Goal: Transaction & Acquisition: Purchase product/service

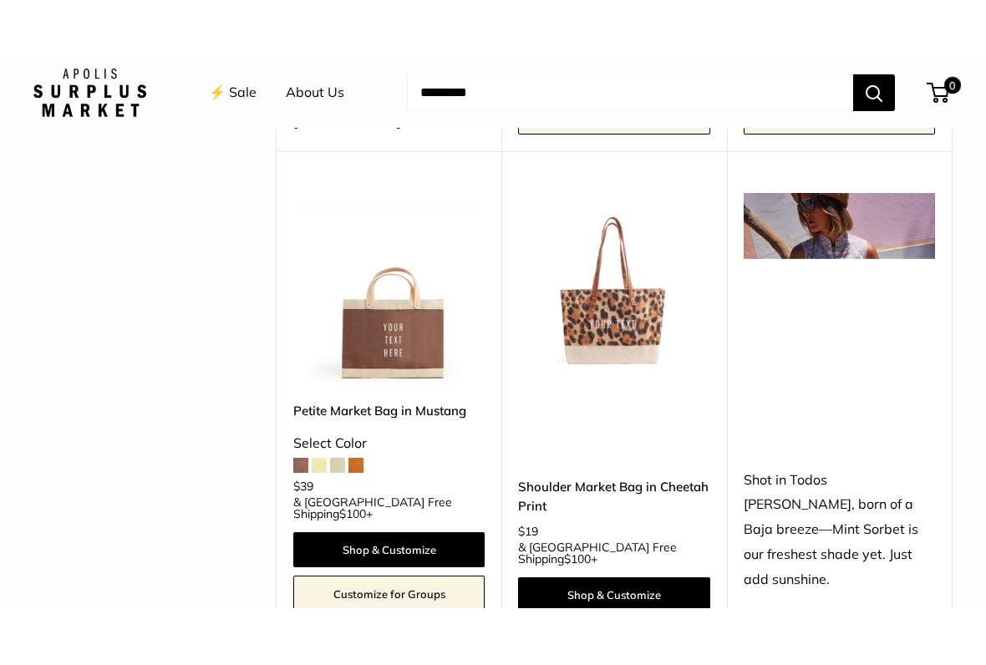
scroll to position [659, 0]
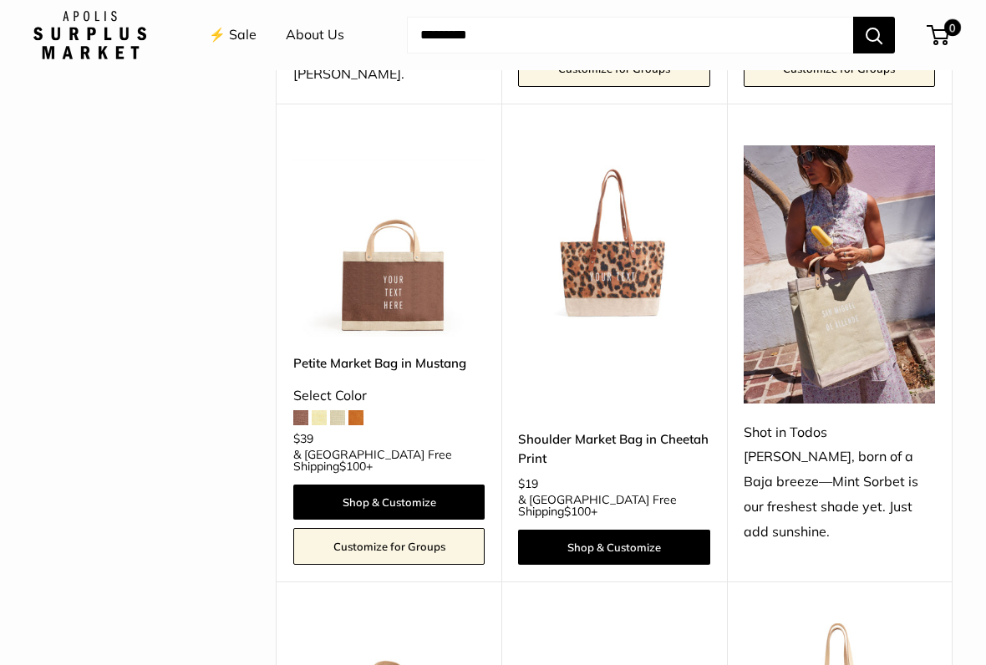
click at [647, 530] on link "Shop & Customize" at bounding box center [613, 547] width 191 height 35
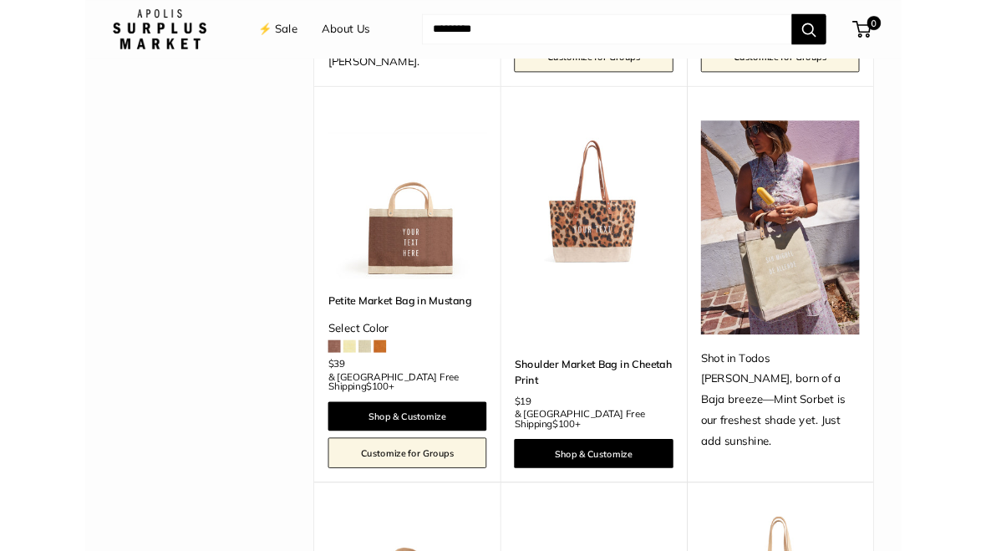
scroll to position [706, 0]
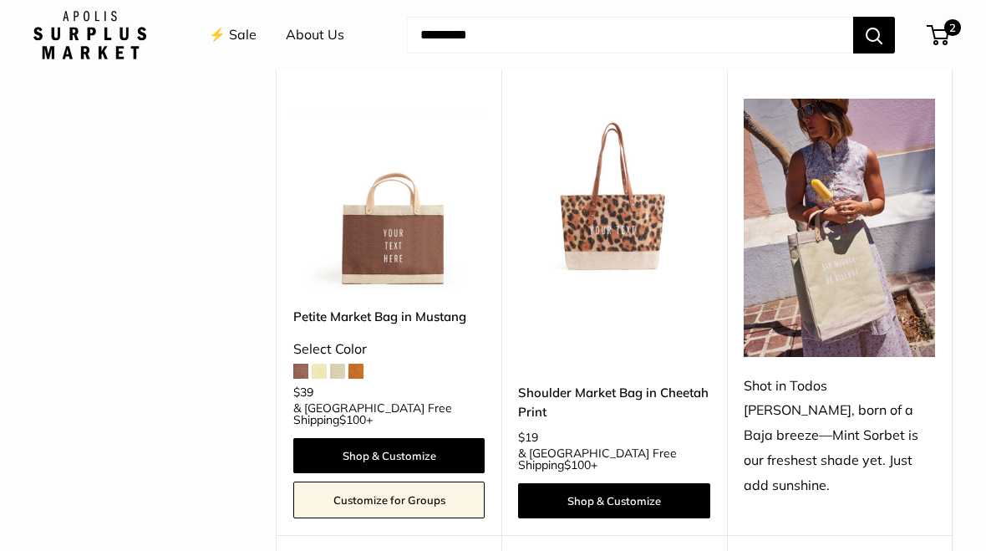
click at [637, 210] on img at bounding box center [613, 194] width 191 height 191
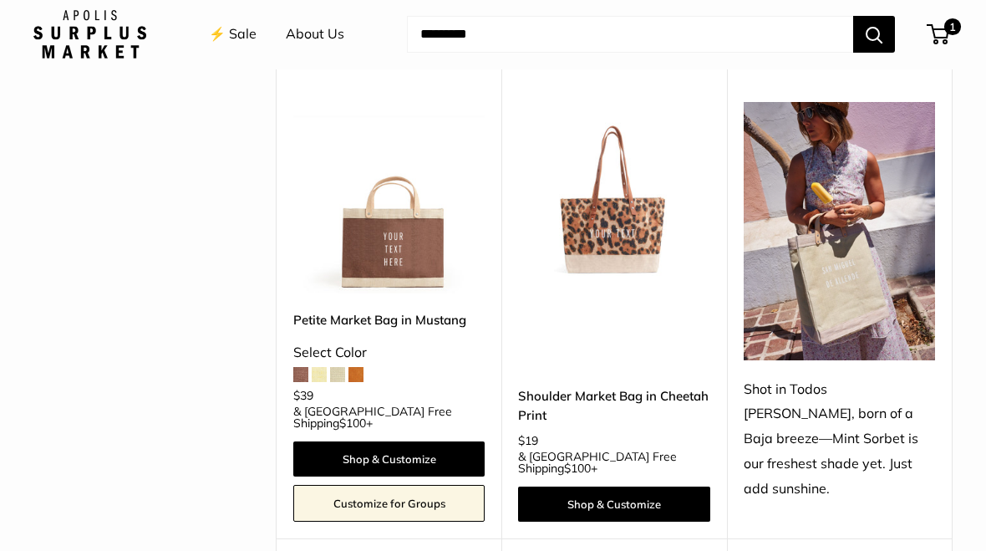
scroll to position [703, 0]
click at [947, 35] on span "1" at bounding box center [953, 27] width 17 height 17
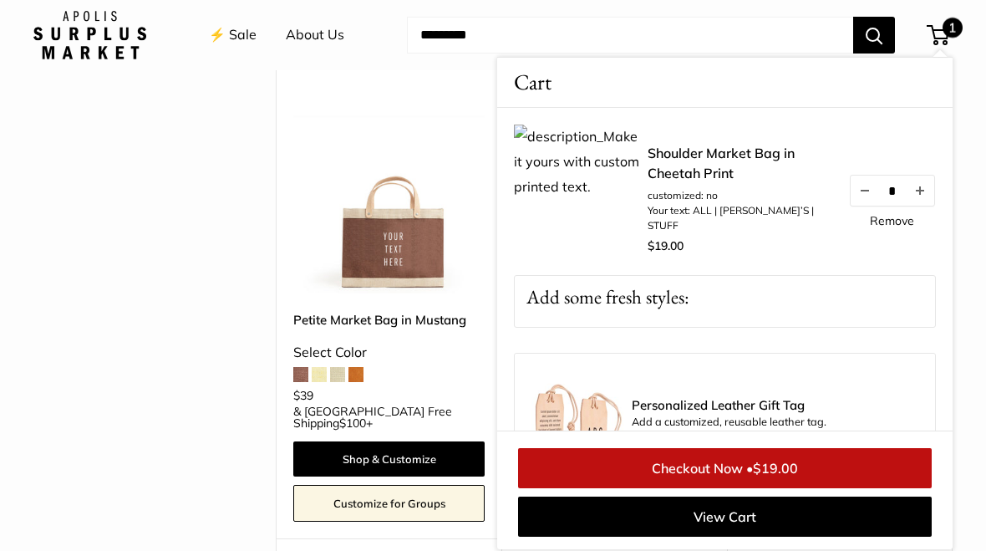
click at [754, 470] on link "Checkout Now • $19.00" at bounding box center [725, 468] width 414 height 40
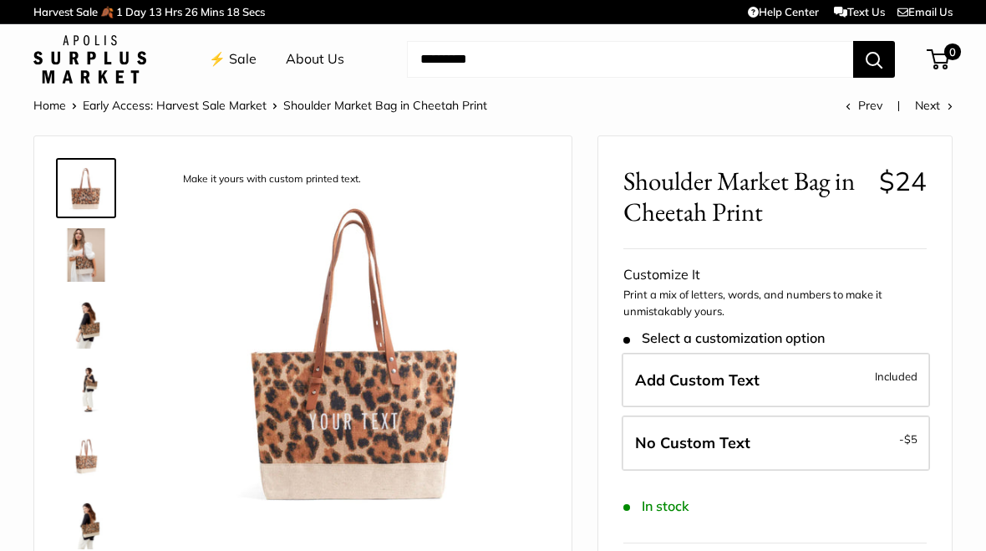
click at [97, 262] on img at bounding box center [85, 254] width 53 height 53
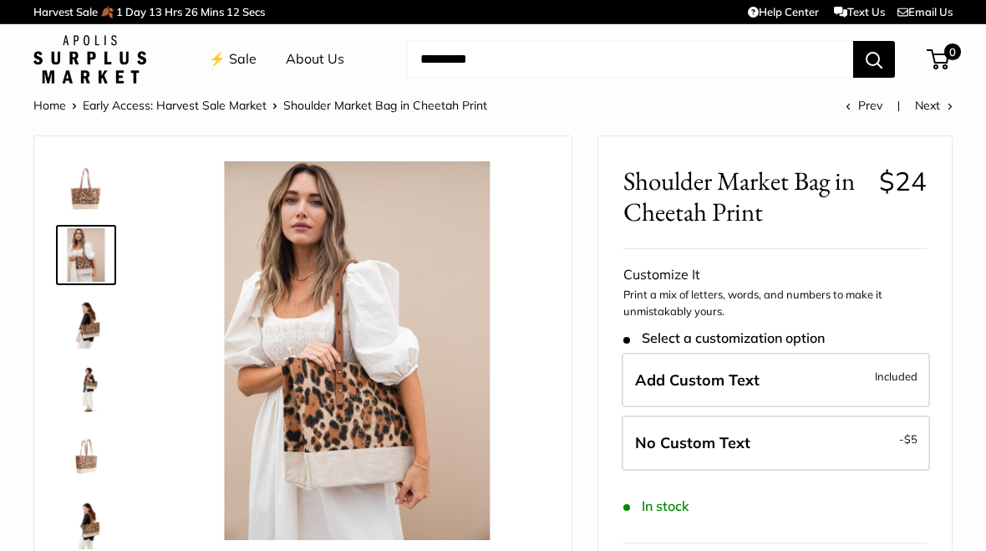
click at [104, 395] on img at bounding box center [85, 388] width 53 height 53
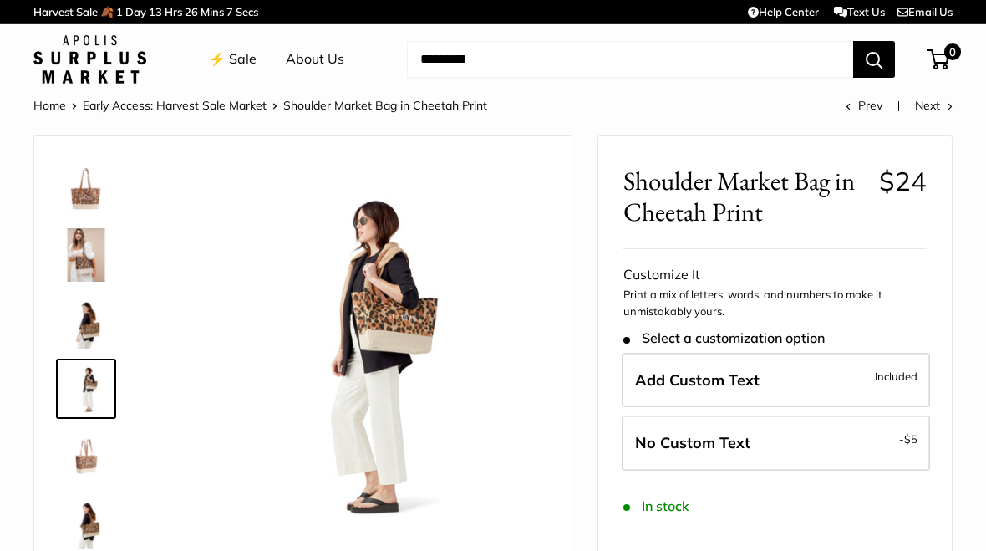
click at [99, 470] on img at bounding box center [85, 455] width 53 height 53
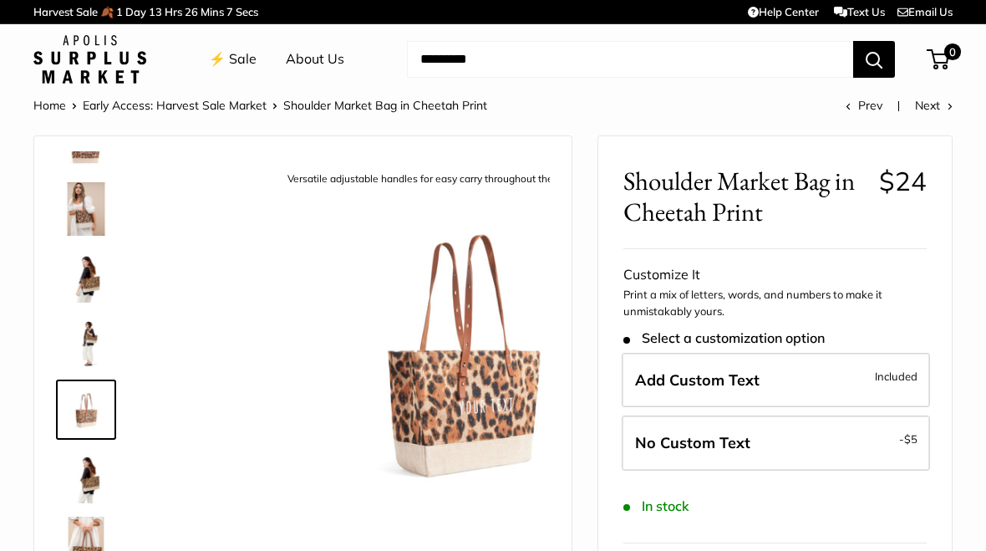
scroll to position [52, 0]
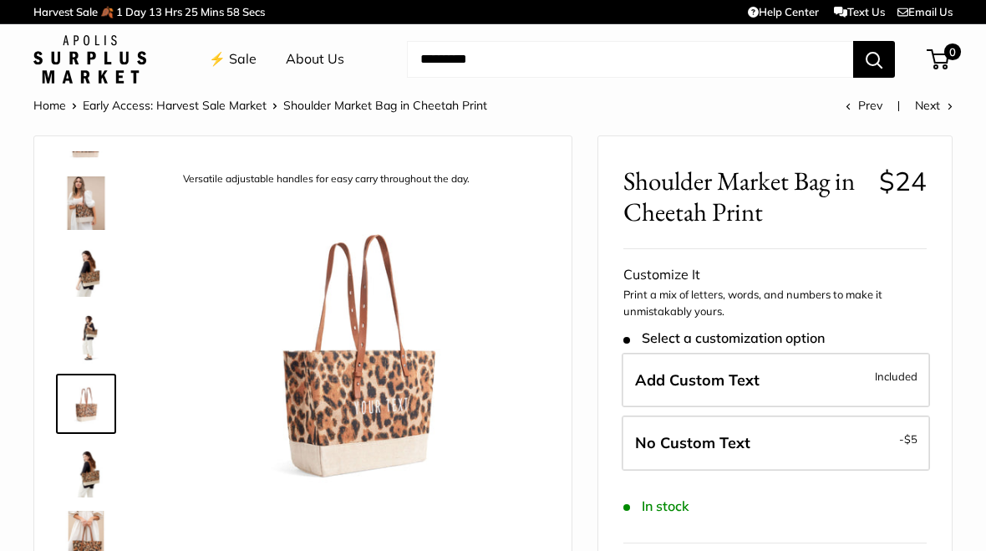
click at [96, 481] on img at bounding box center [85, 470] width 53 height 53
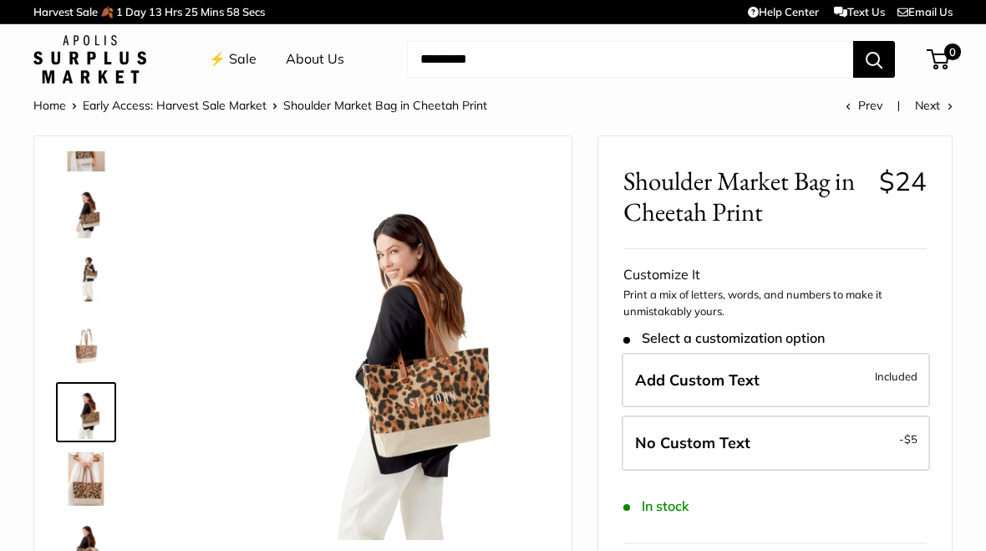
scroll to position [119, 0]
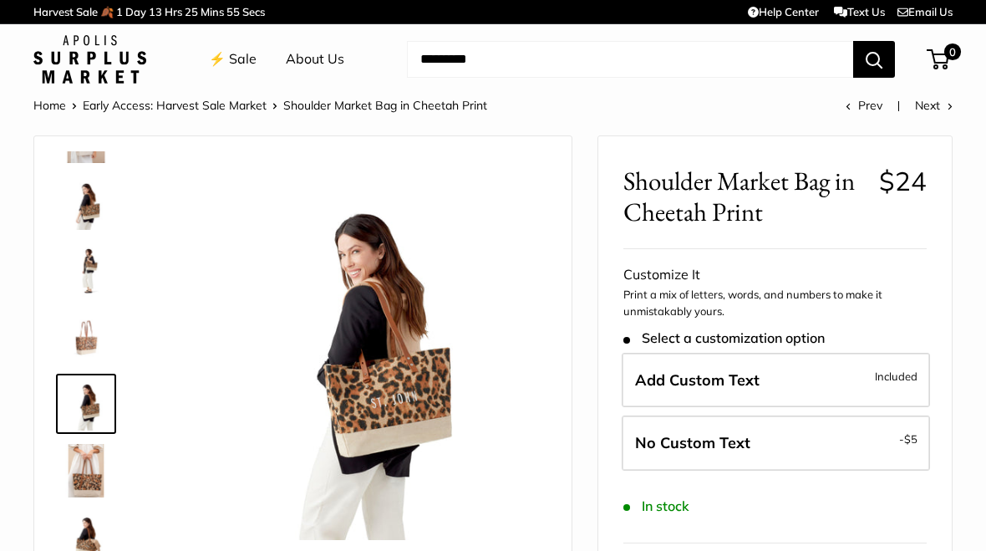
click at [102, 540] on img at bounding box center [85, 537] width 53 height 53
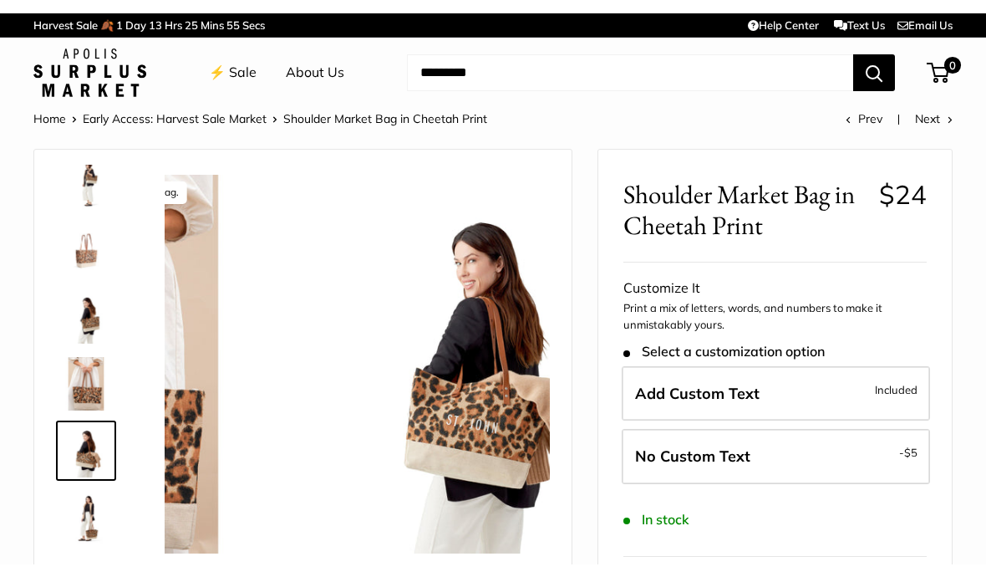
scroll to position [252, 0]
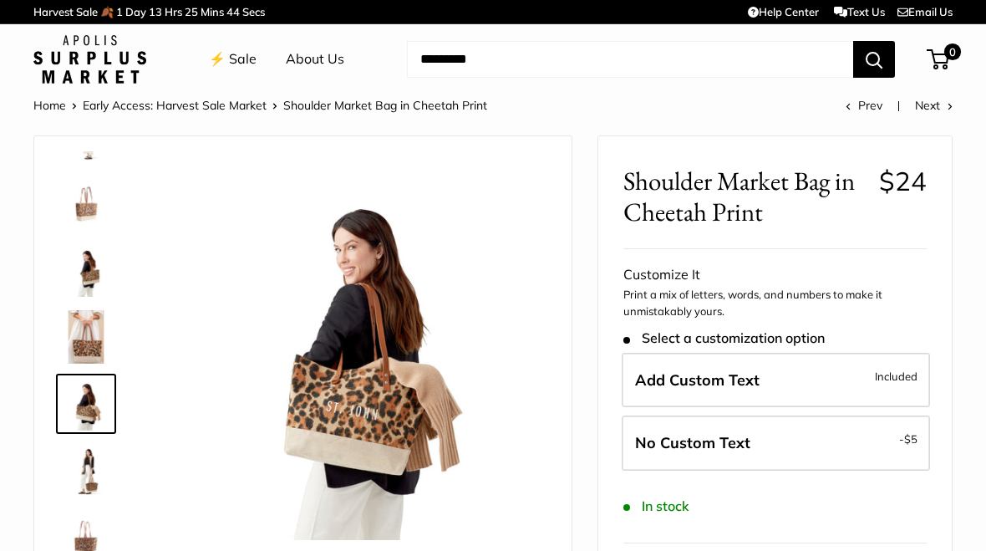
click at [718, 382] on span "Add Custom Text" at bounding box center [697, 379] width 125 height 19
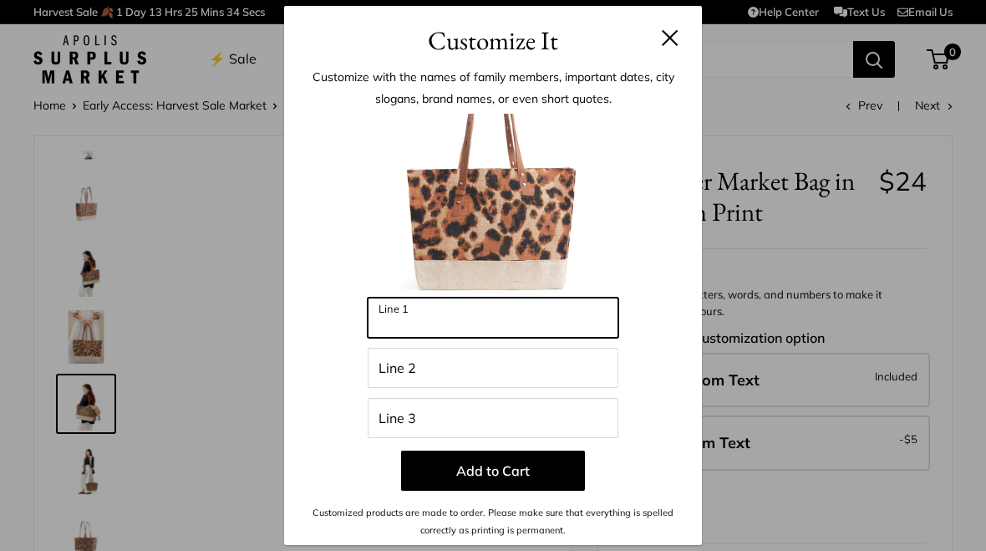
click at [453, 325] on input "Line 1" at bounding box center [493, 318] width 251 height 40
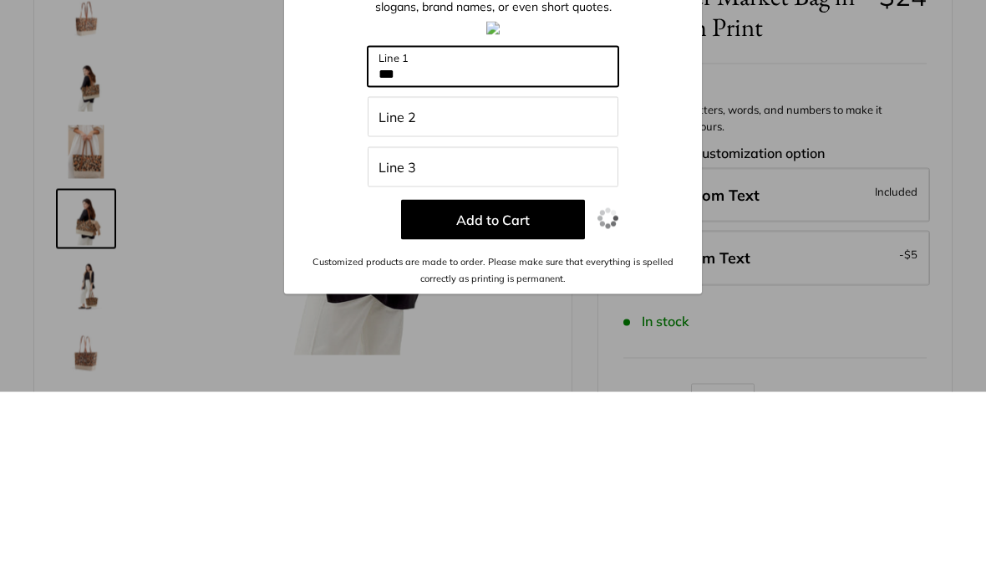
type input "***"
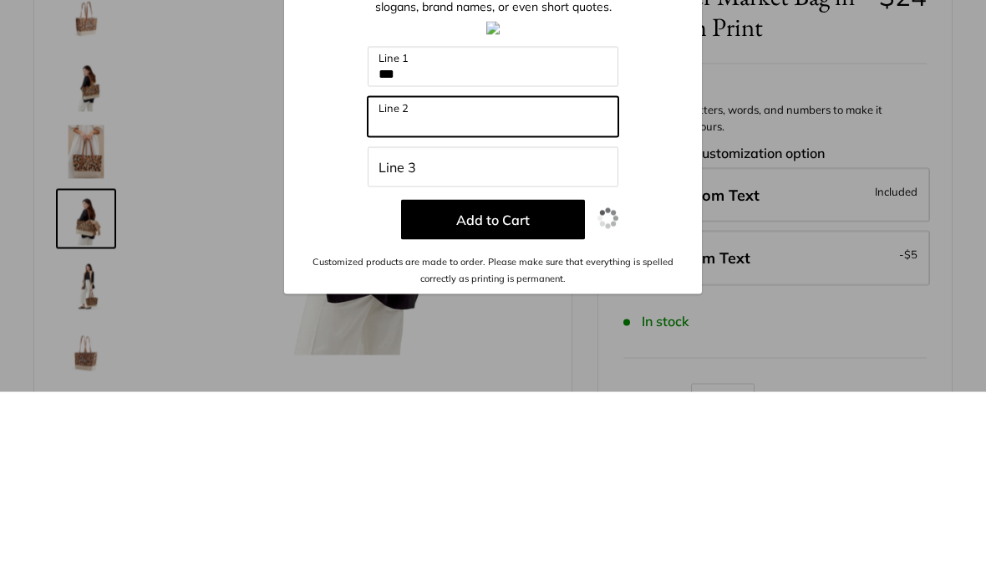
click at [495, 282] on input "Line 2" at bounding box center [493, 302] width 251 height 40
type input "******"
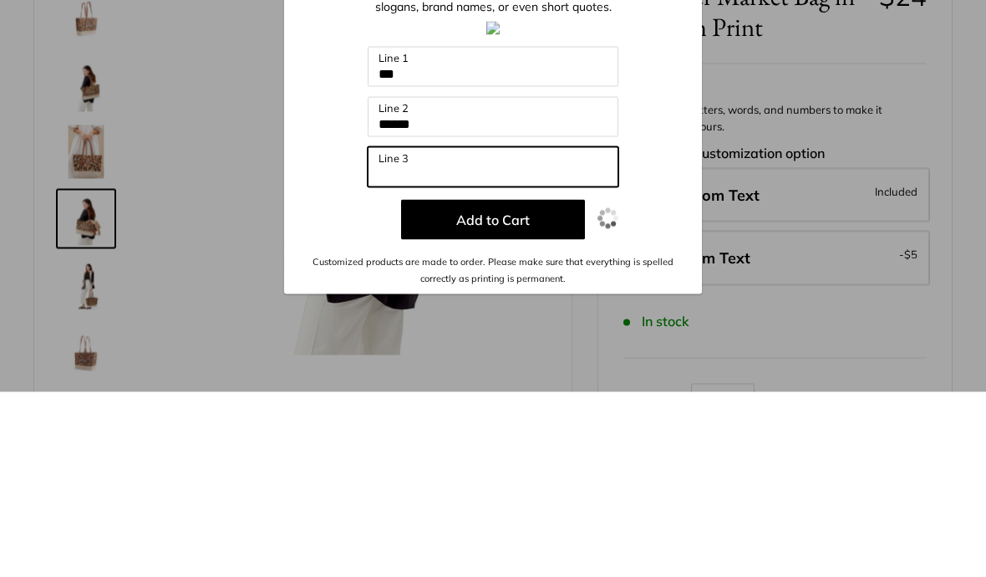
click at [428, 332] on input "Line 3" at bounding box center [493, 352] width 251 height 40
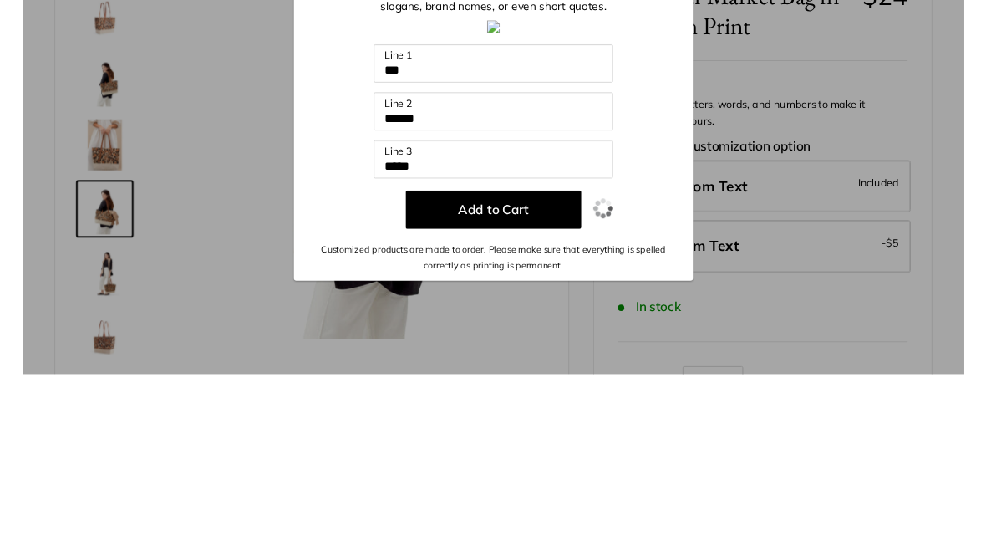
scroll to position [186, 0]
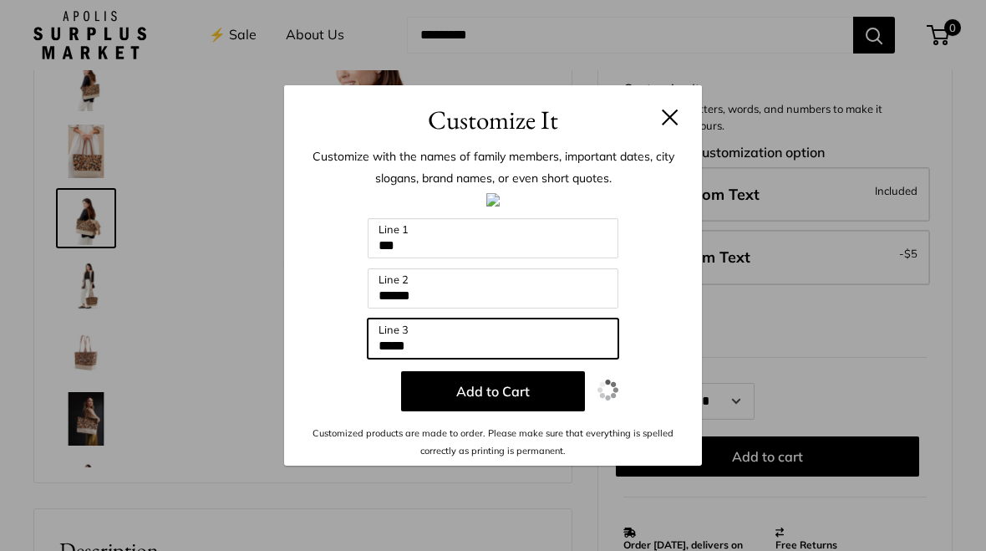
type input "*****"
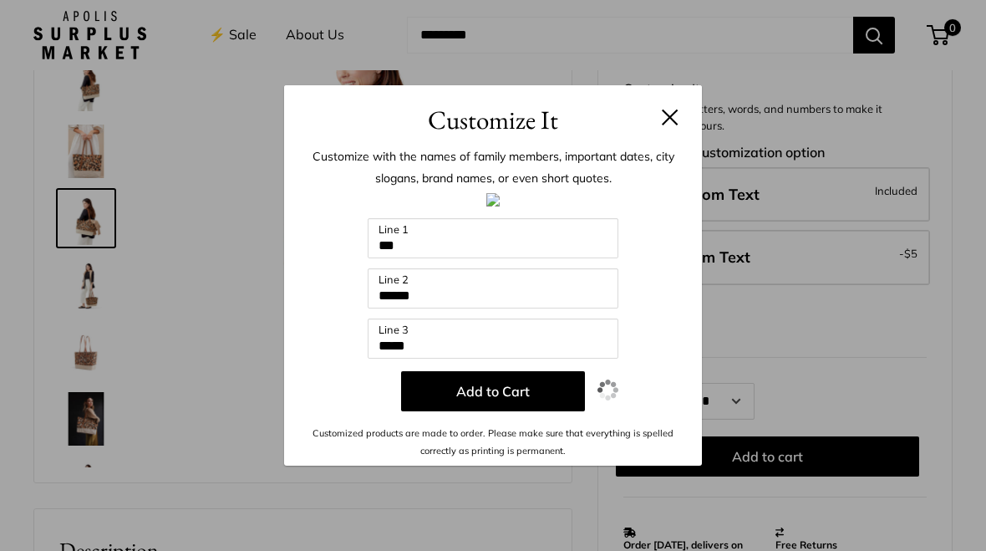
click at [541, 399] on button "Add to Cart" at bounding box center [493, 391] width 184 height 40
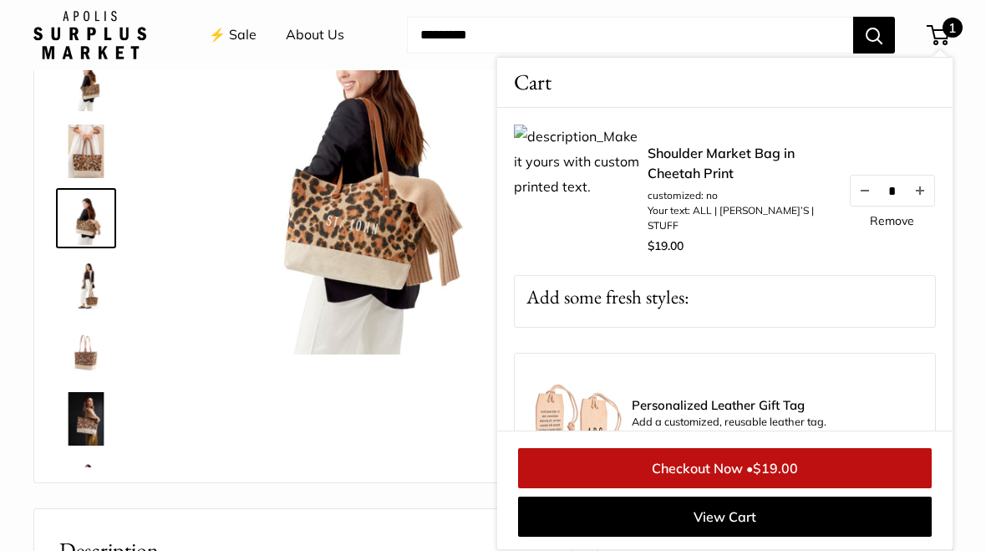
click at [60, 407] on img at bounding box center [85, 418] width 53 height 53
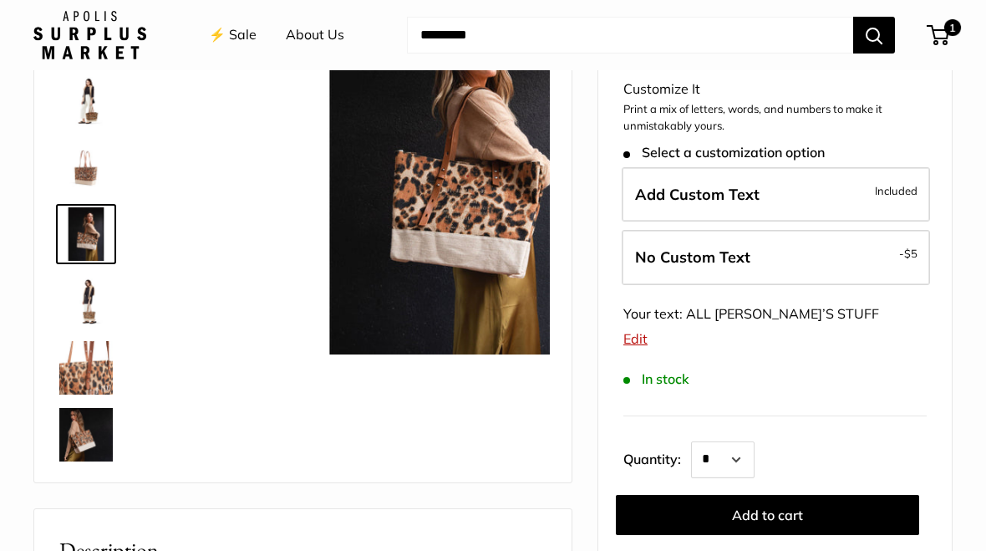
scroll to position [453, 0]
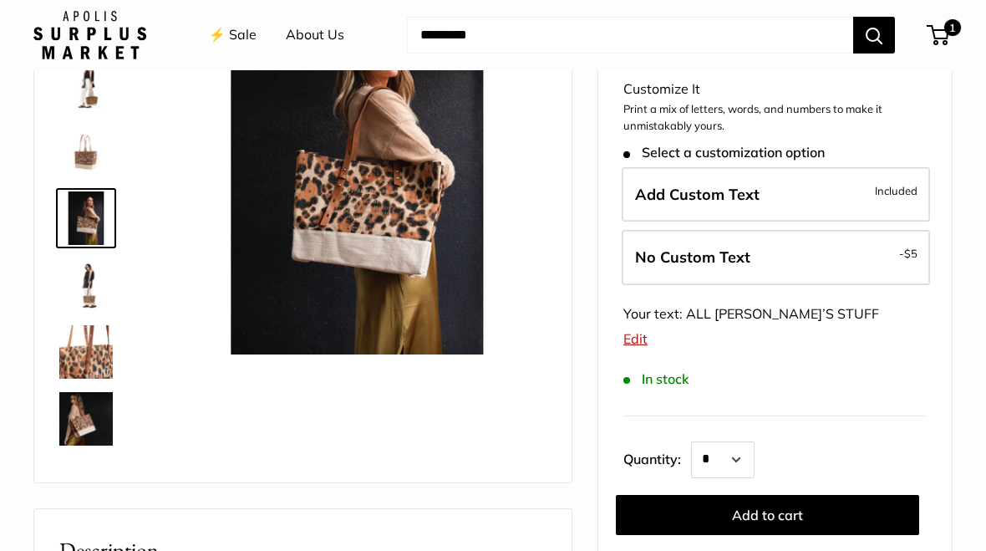
click at [848, 517] on button "Add to cart" at bounding box center [767, 515] width 303 height 40
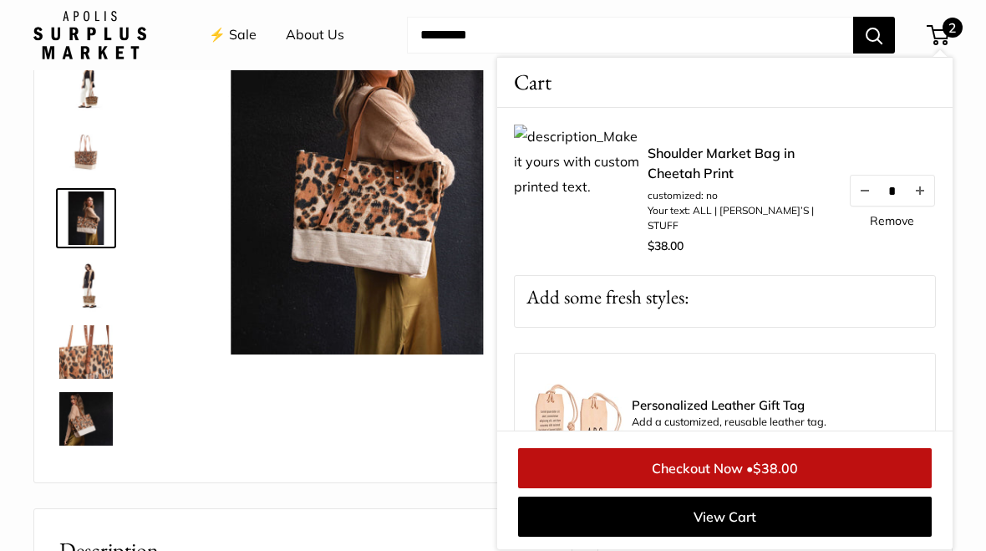
click at [858, 472] on link "Checkout Now • $38.00" at bounding box center [725, 468] width 414 height 40
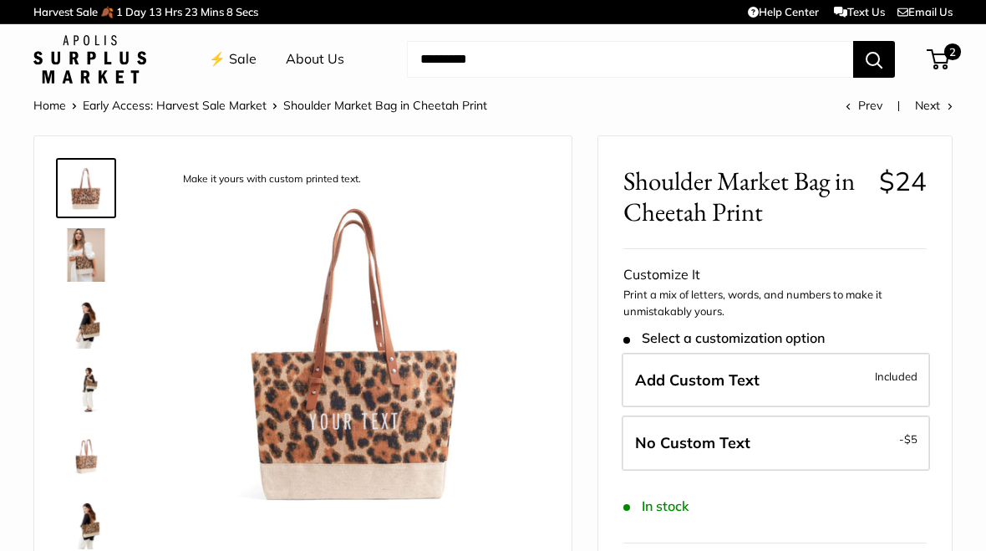
click at [710, 380] on span "Add Custom Text" at bounding box center [697, 379] width 125 height 19
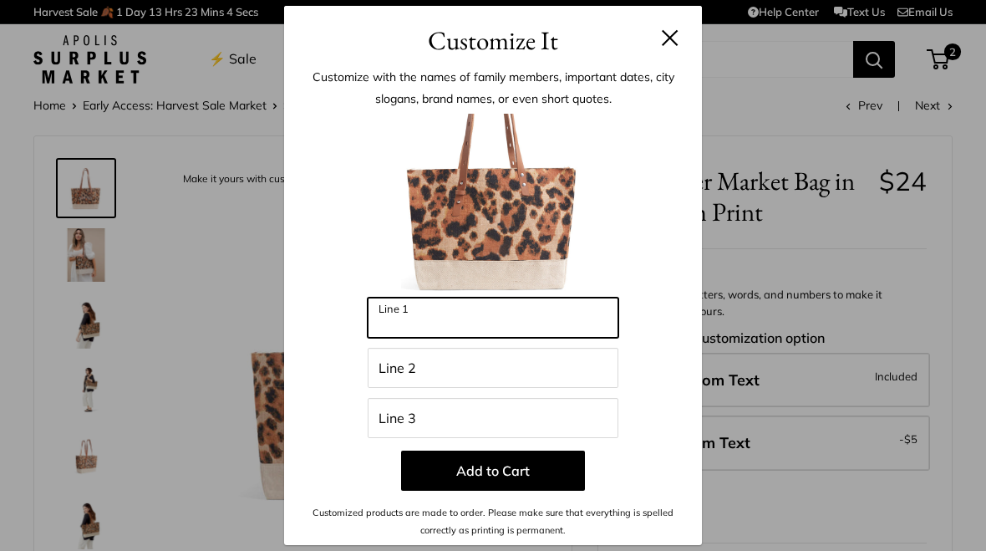
click at [469, 329] on input "Line 1" at bounding box center [493, 318] width 251 height 40
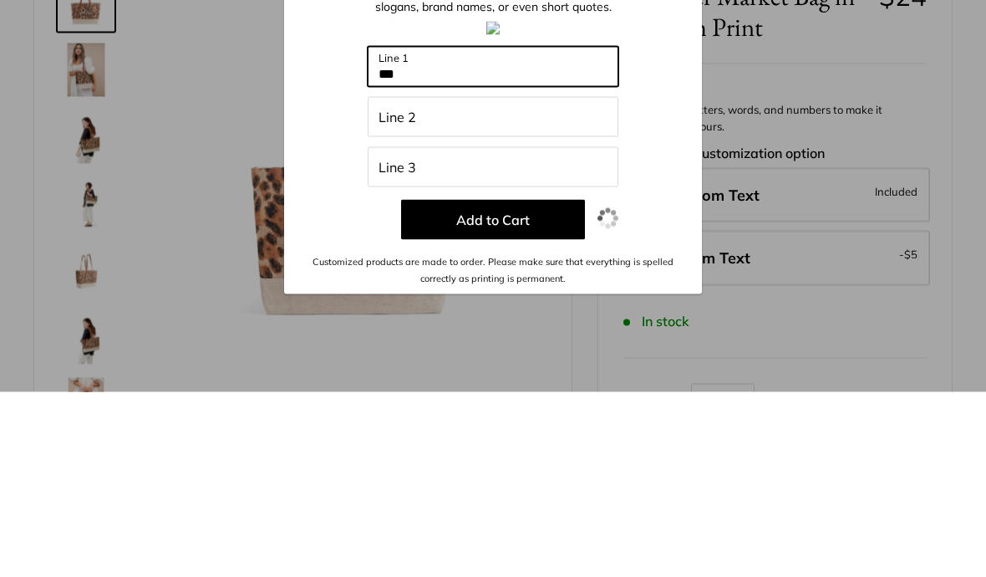
type input "***"
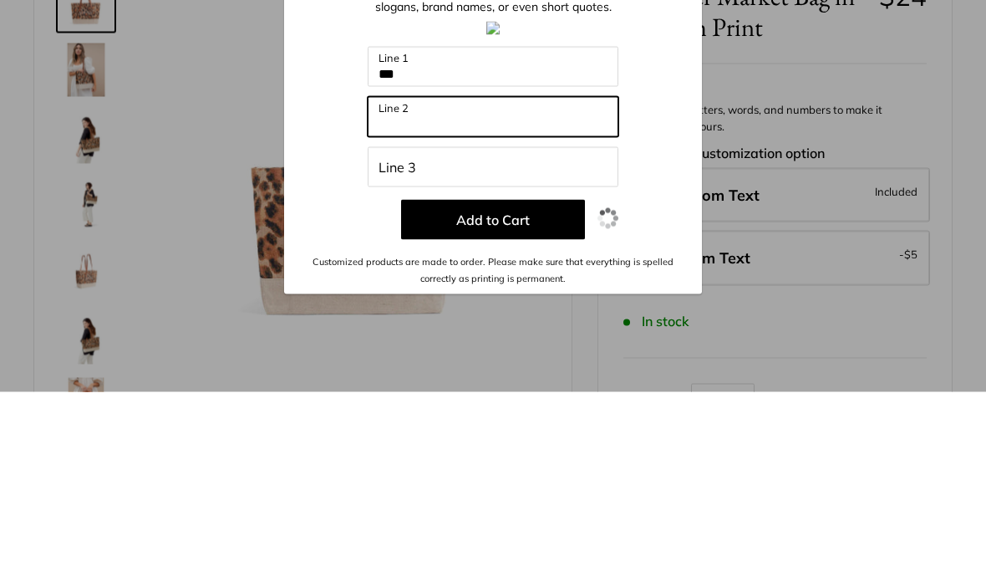
click at [455, 282] on input "Line 2" at bounding box center [493, 302] width 251 height 40
type input "******"
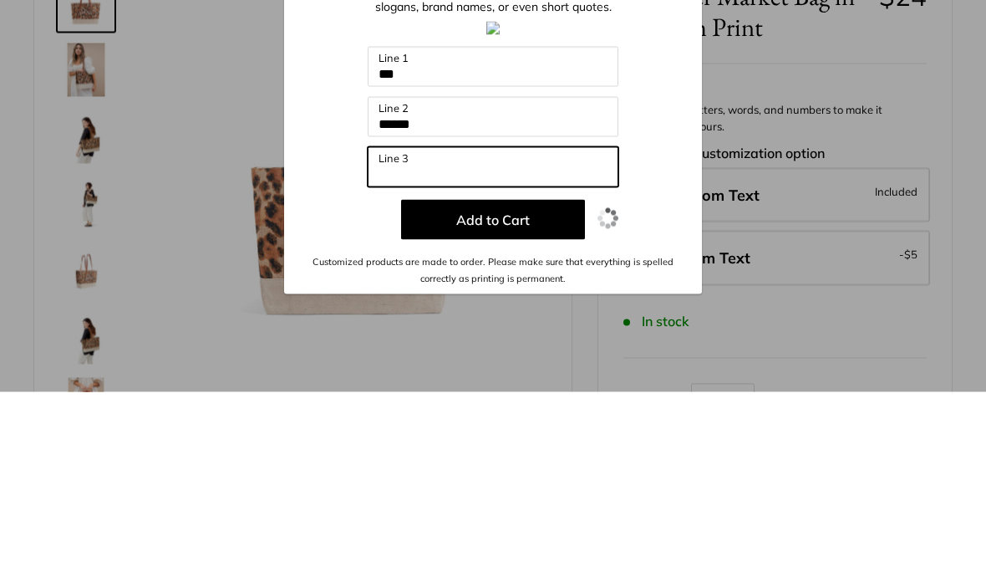
click at [430, 332] on input "Line 3" at bounding box center [493, 352] width 251 height 40
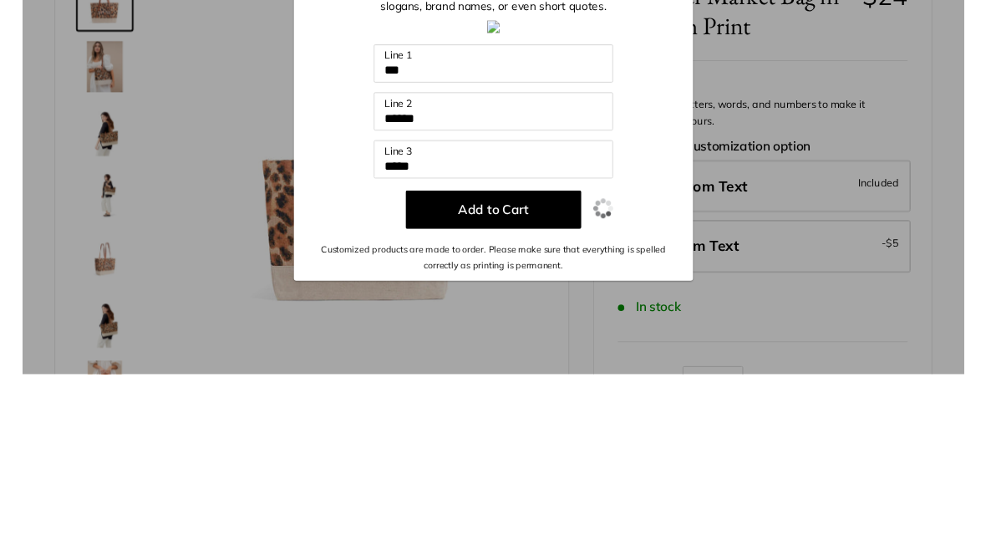
scroll to position [186, 0]
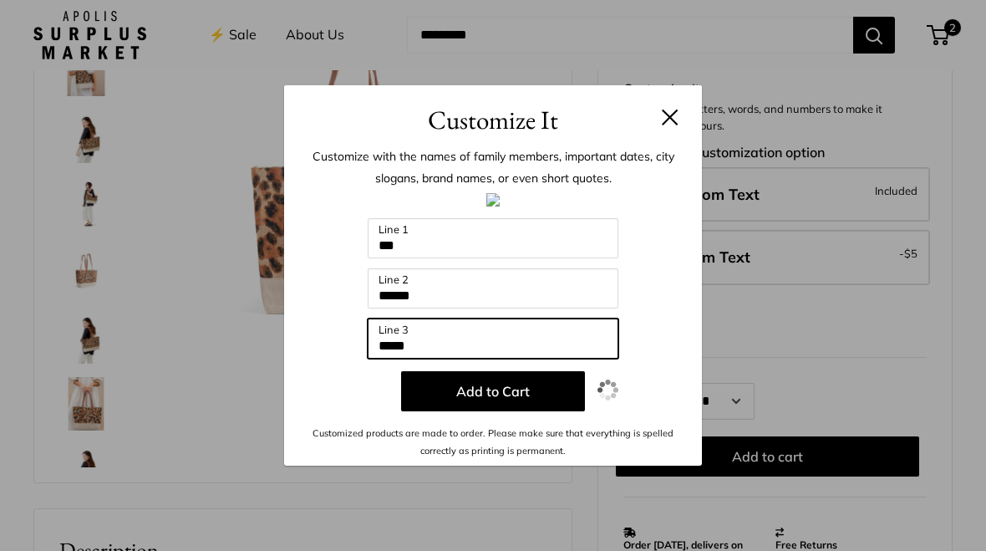
type input "*****"
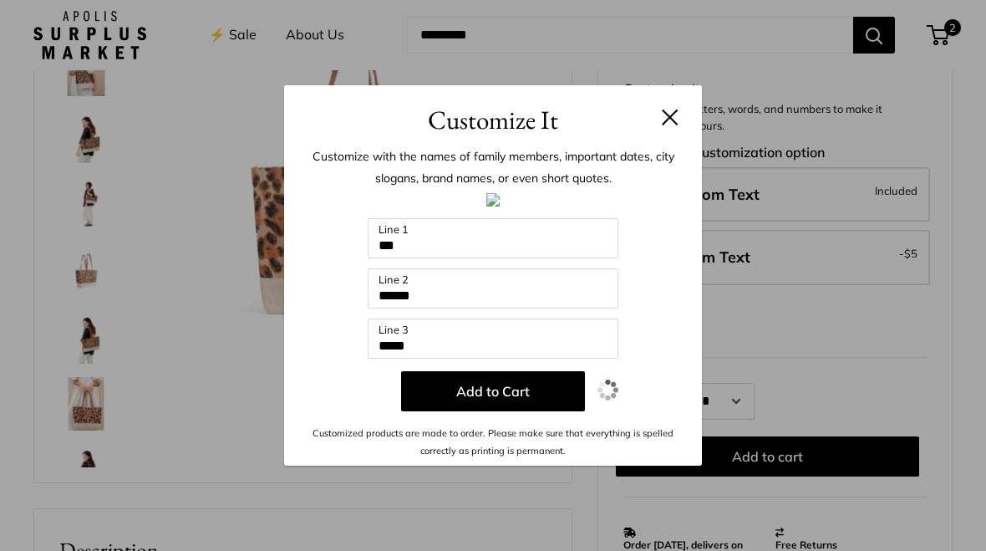
click at [547, 397] on button "Add to Cart" at bounding box center [493, 391] width 184 height 40
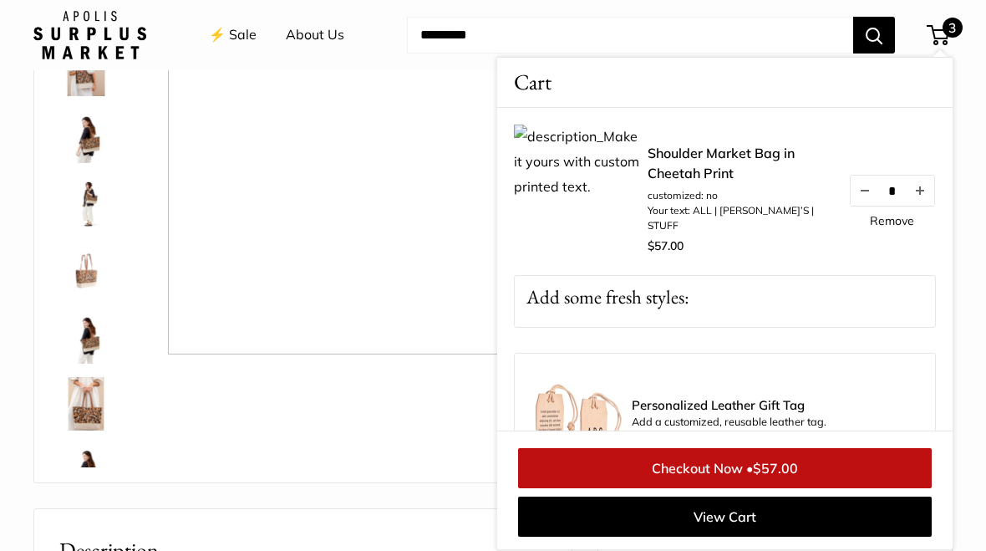
click at [861, 196] on button "Decrease quantity by 1" at bounding box center [865, 191] width 28 height 30
click at [866, 202] on button "Decrease quantity by 1" at bounding box center [865, 191] width 28 height 30
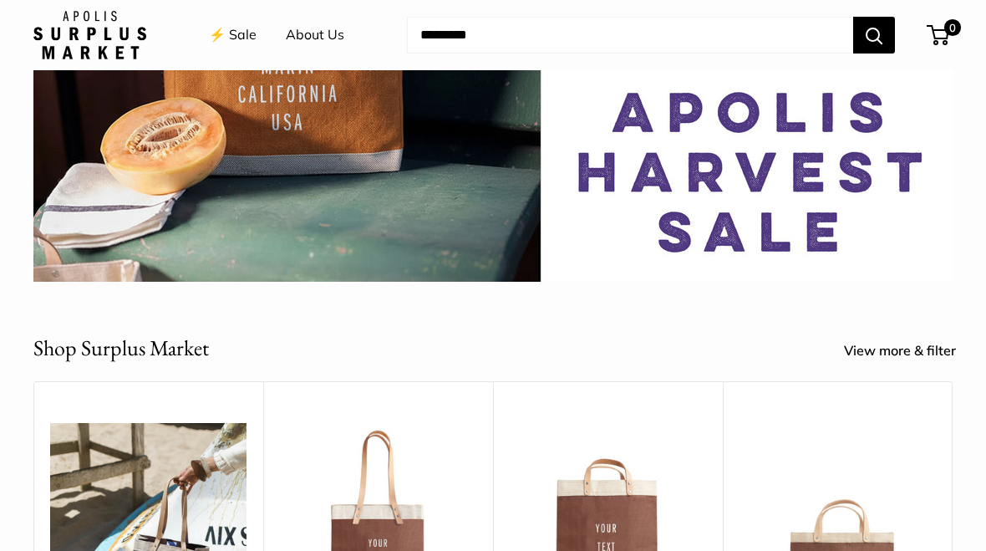
scroll to position [271, 0]
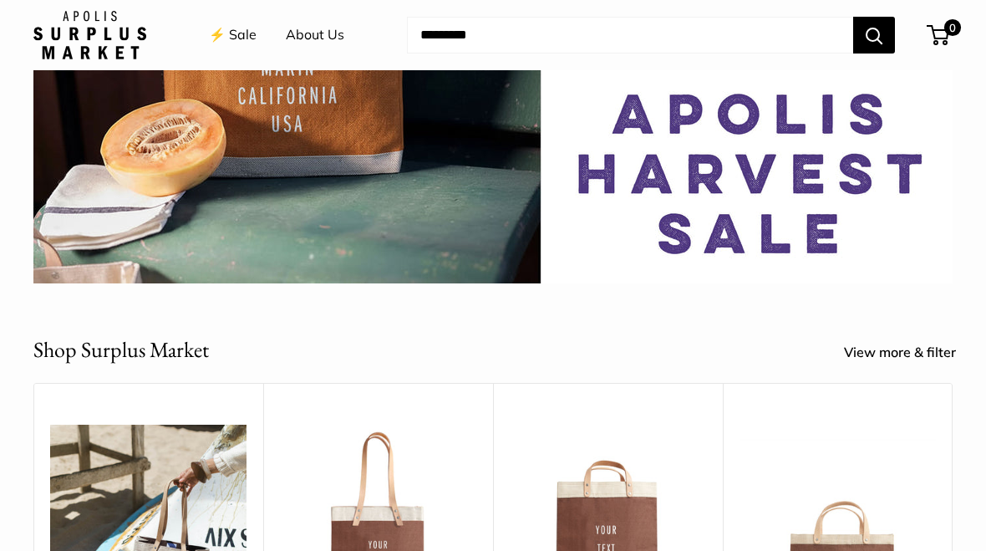
click at [884, 356] on link "View more & filter" at bounding box center [909, 352] width 130 height 25
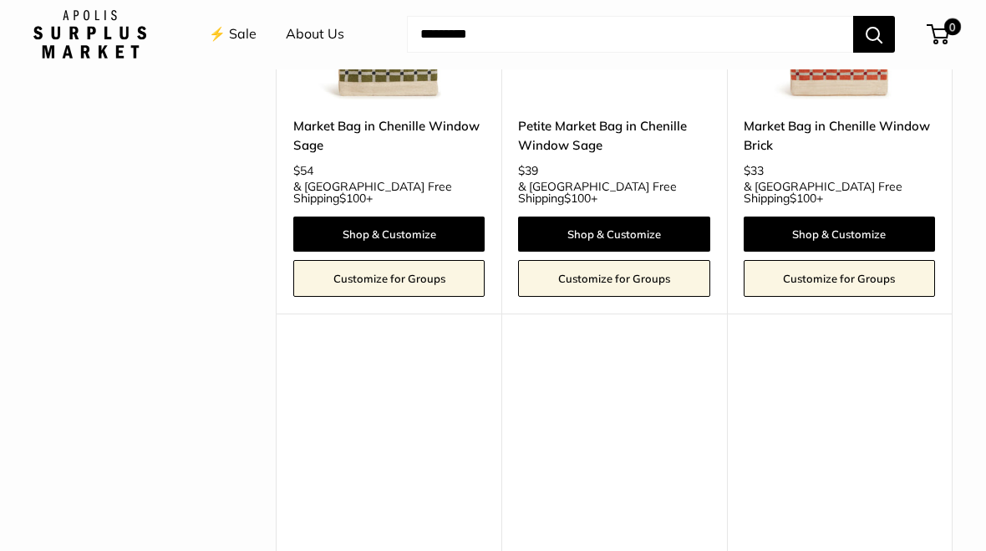
scroll to position [3328, 0]
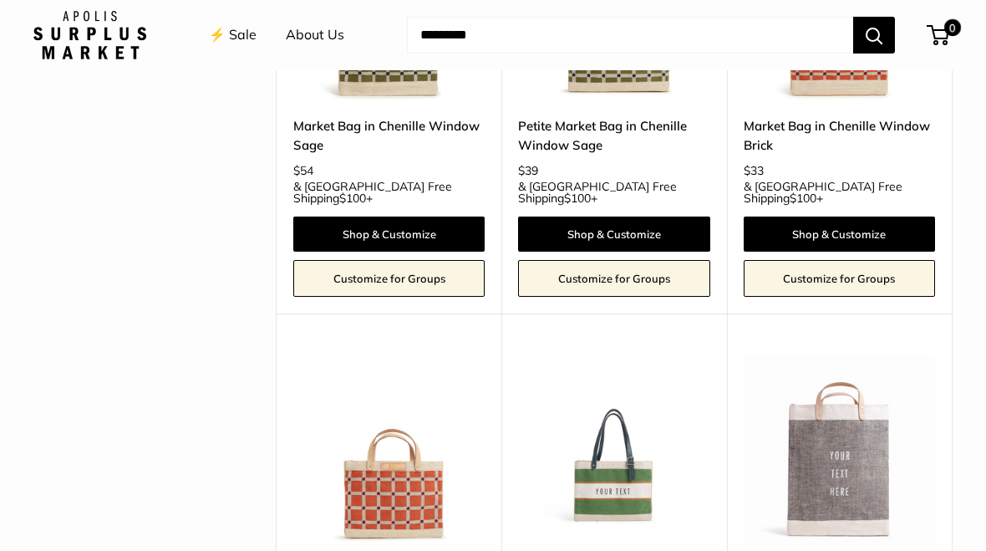
click at [865, 355] on img at bounding box center [839, 450] width 191 height 191
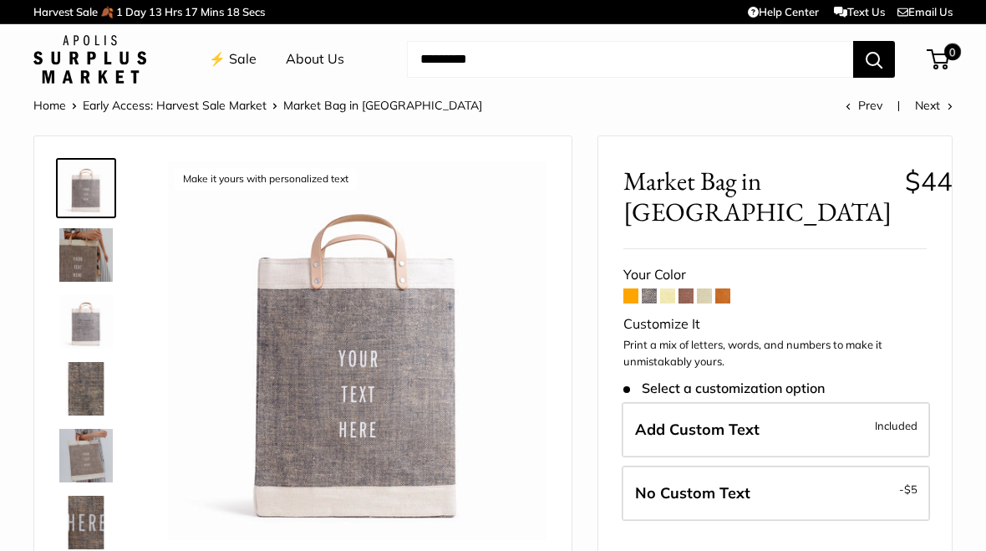
click at [102, 527] on img at bounding box center [85, 522] width 53 height 53
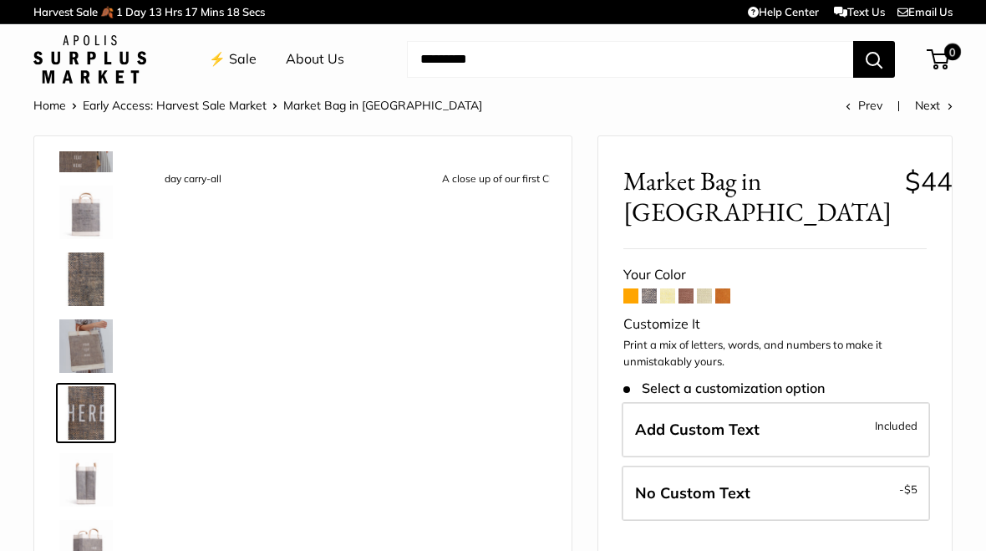
scroll to position [119, 0]
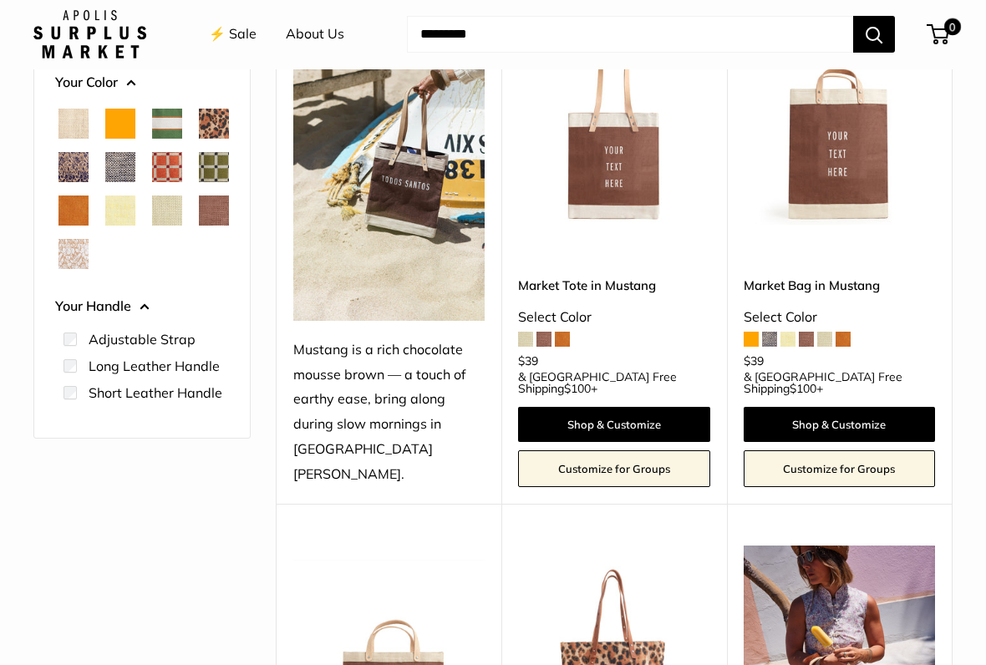
scroll to position [261, 0]
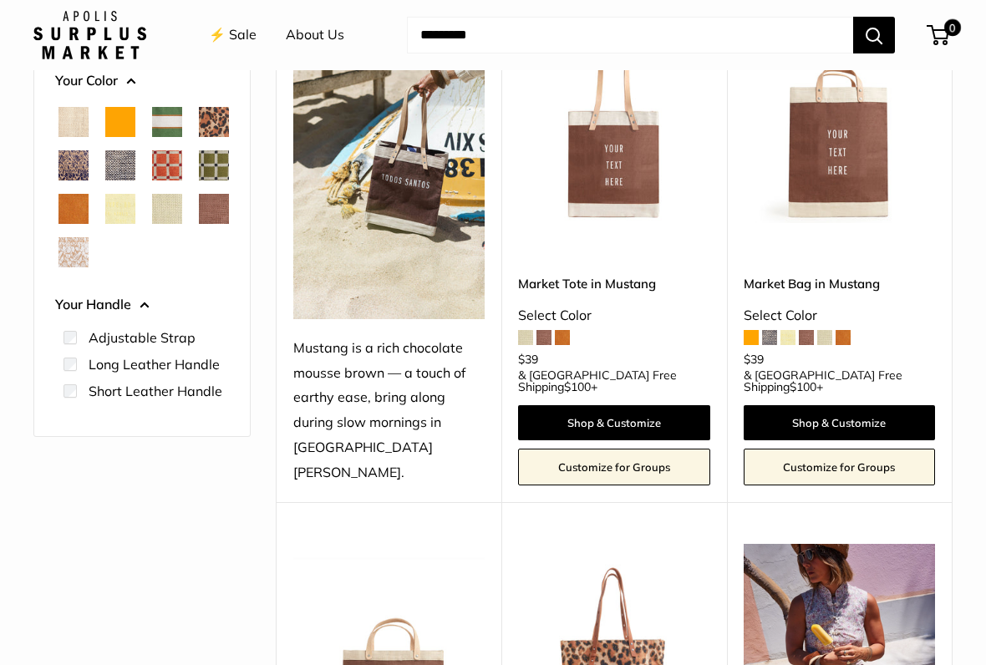
click at [83, 267] on span "White Porcelain" at bounding box center [74, 252] width 30 height 30
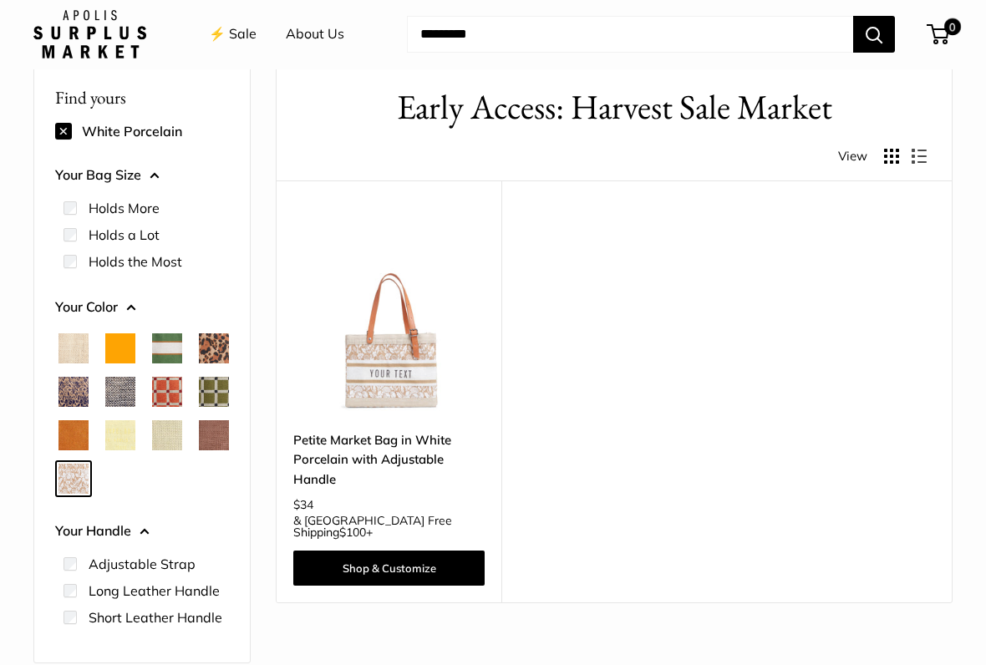
scroll to position [44, 0]
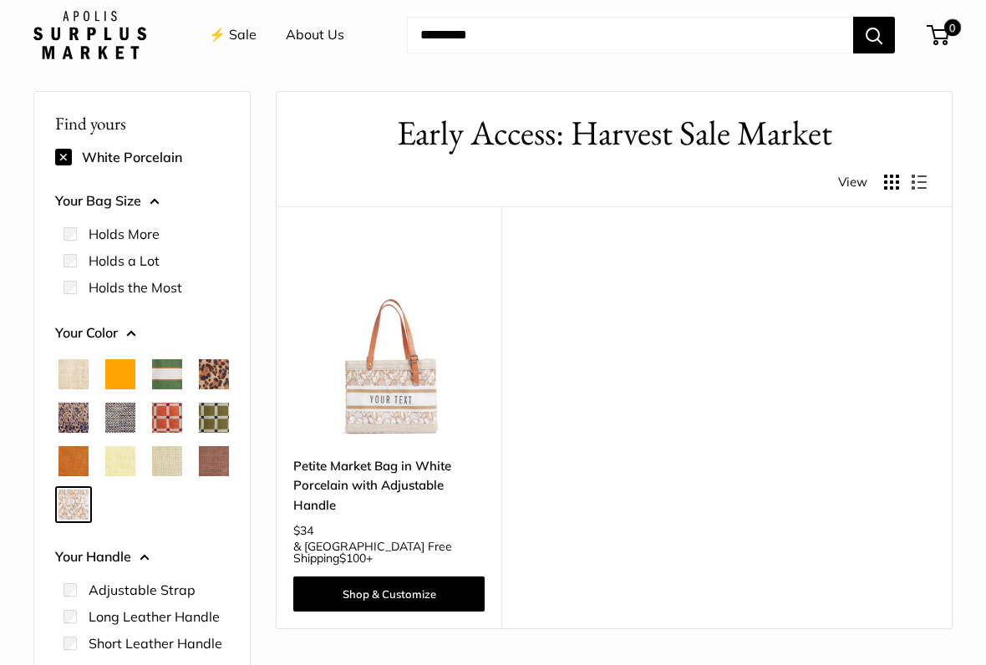
click at [89, 424] on span "Blue Porcelain" at bounding box center [74, 418] width 30 height 30
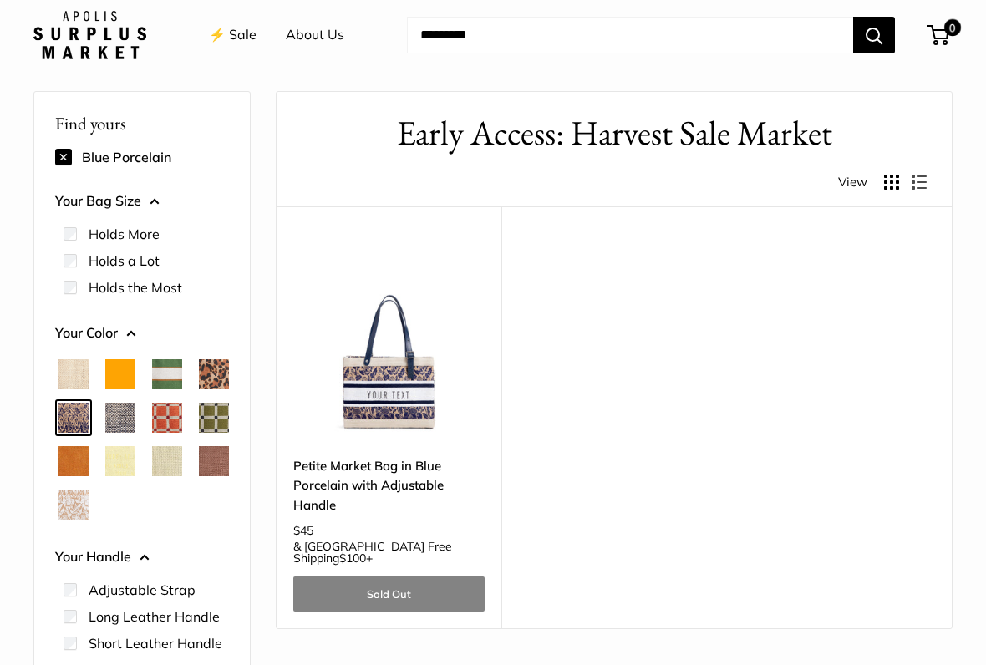
click at [199, 390] on span "Cheetah" at bounding box center [214, 374] width 30 height 30
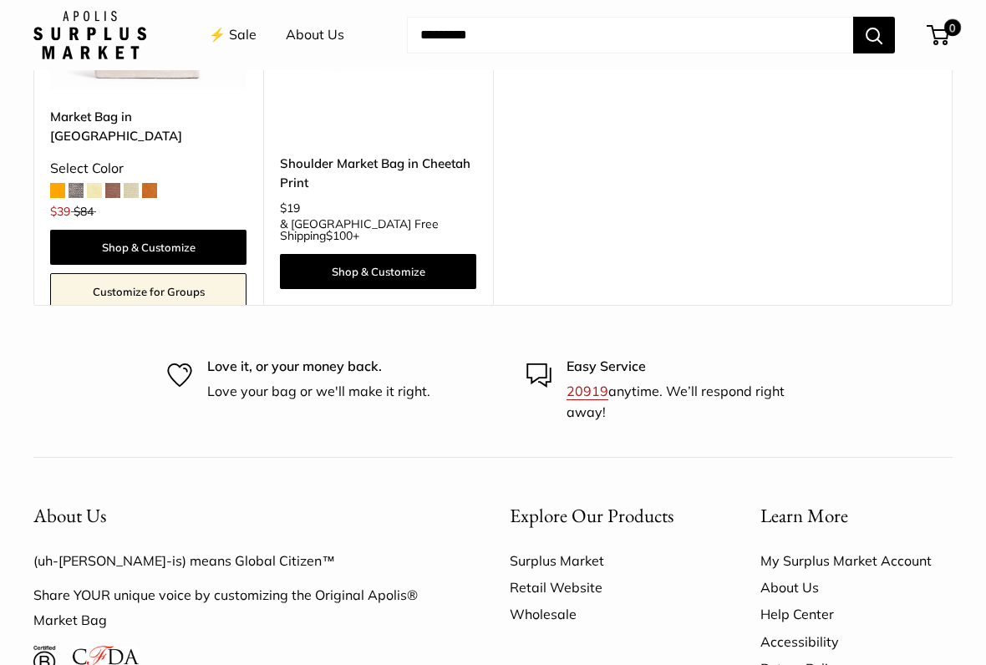
scroll to position [1089, 0]
